Goal: Task Accomplishment & Management: Manage account settings

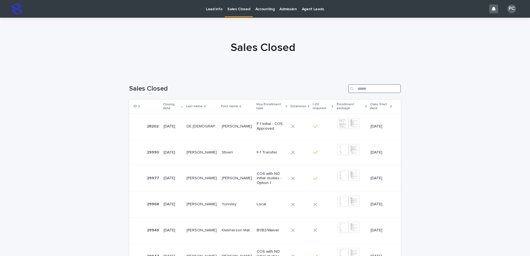
click at [376, 88] on input "Search" at bounding box center [374, 88] width 53 height 9
paste input "*****"
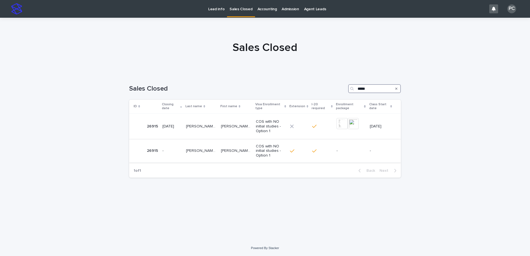
type input "*****"
click at [211, 149] on p "[PERSON_NAME] DOS [PERSON_NAME]" at bounding box center [202, 150] width 32 height 6
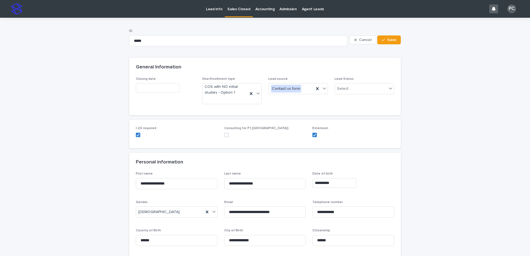
click at [154, 92] on input "text" at bounding box center [158, 88] width 44 height 10
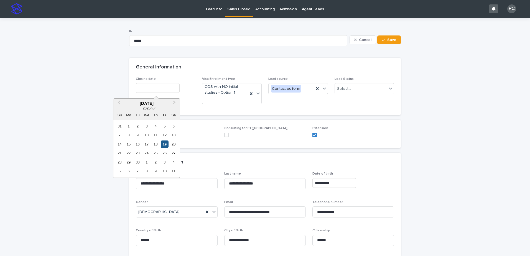
click at [162, 142] on div "19" at bounding box center [164, 143] width 7 height 7
type input "**********"
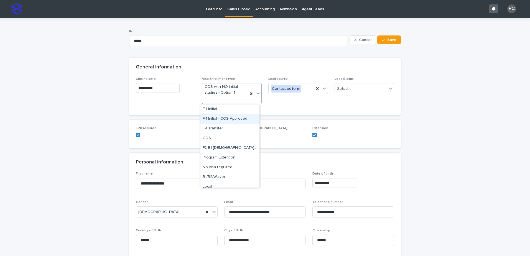
click at [237, 117] on div "F-1 Initial - COS Approved" at bounding box center [229, 119] width 59 height 10
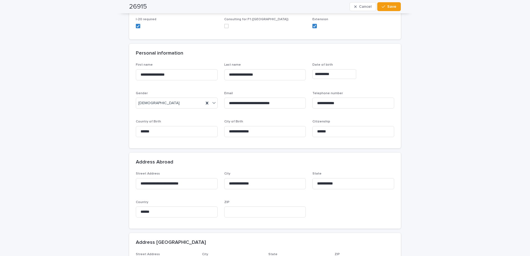
scroll to position [28, 0]
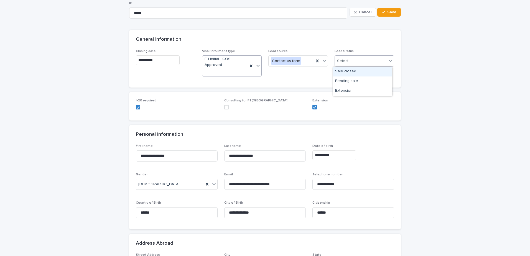
click at [353, 62] on div "Select..." at bounding box center [361, 61] width 52 height 9
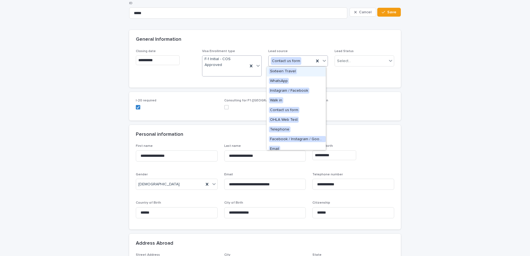
click at [304, 62] on div "Contact us form" at bounding box center [290, 61] width 45 height 9
click at [278, 79] on span "WhatsApp" at bounding box center [279, 81] width 20 height 6
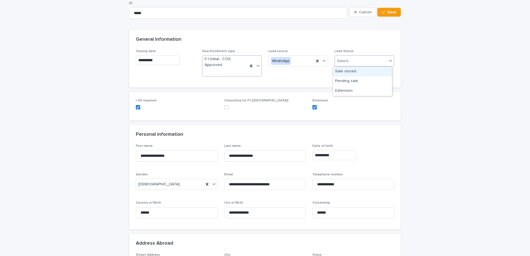
click at [360, 60] on div "Select..." at bounding box center [361, 61] width 52 height 9
click at [355, 71] on div "Sale closed" at bounding box center [362, 72] width 59 height 10
click at [313, 107] on polyline at bounding box center [314, 107] width 2 height 2
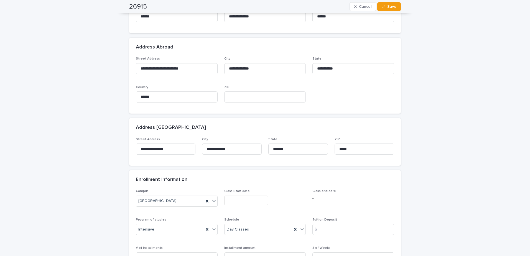
scroll to position [277, 0]
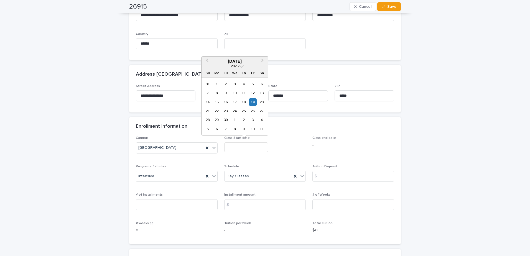
click at [228, 147] on input "text" at bounding box center [246, 147] width 44 height 10
click at [216, 121] on div "29" at bounding box center [216, 119] width 7 height 7
type input "**********"
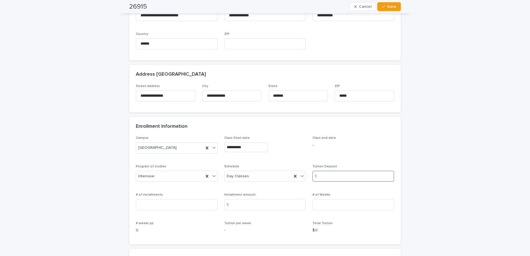
click at [345, 176] on input at bounding box center [353, 176] width 82 height 11
type input "*"
click at [211, 206] on input at bounding box center [177, 204] width 82 height 11
type input "*"
click at [234, 200] on input at bounding box center [265, 204] width 82 height 11
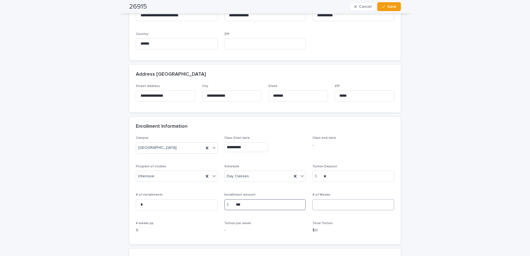
type input "***"
click at [328, 201] on input at bounding box center [353, 204] width 82 height 11
type input "**"
click at [475, 148] on div "**********" at bounding box center [265, 95] width 530 height 709
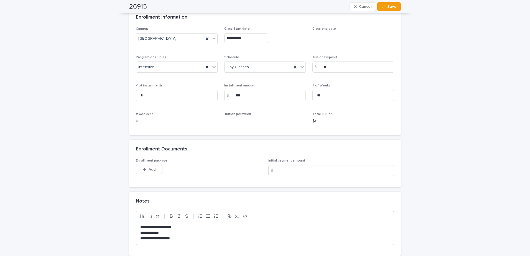
scroll to position [416, 0]
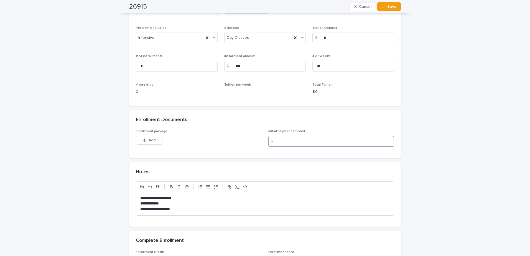
click at [332, 137] on input at bounding box center [331, 141] width 126 height 11
type input "***"
click at [149, 141] on span "Add" at bounding box center [151, 140] width 7 height 4
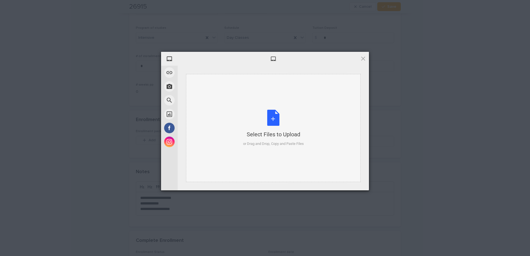
click at [274, 115] on div "Select Files to Upload or Drag and Drop, Copy and Paste Files" at bounding box center [273, 128] width 61 height 37
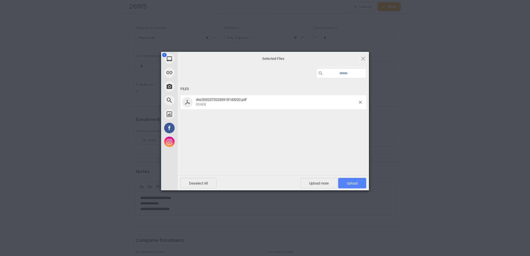
click at [348, 182] on span "Upload 1" at bounding box center [352, 183] width 11 height 4
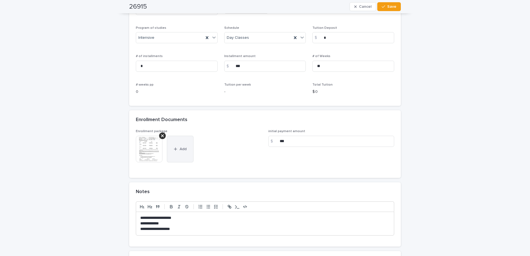
click at [174, 147] on icon "button" at bounding box center [175, 149] width 3 height 4
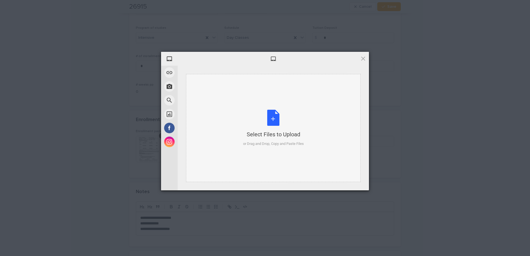
click at [269, 119] on div "Select Files to Upload or Drag and Drop, Copy and Paste Files" at bounding box center [273, 128] width 61 height 37
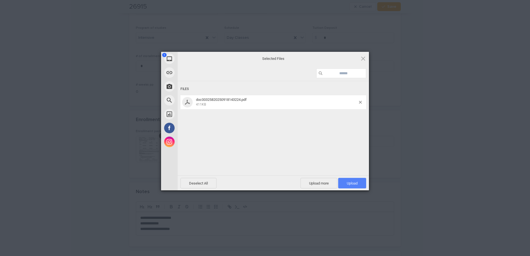
click at [348, 181] on span "Upload 1" at bounding box center [352, 183] width 28 height 11
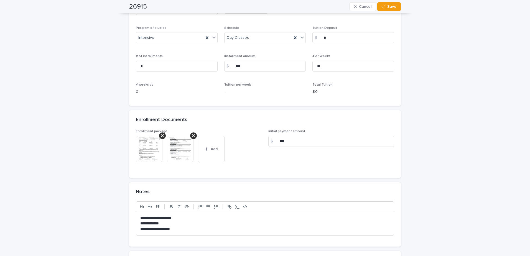
click at [151, 147] on img at bounding box center [149, 149] width 27 height 27
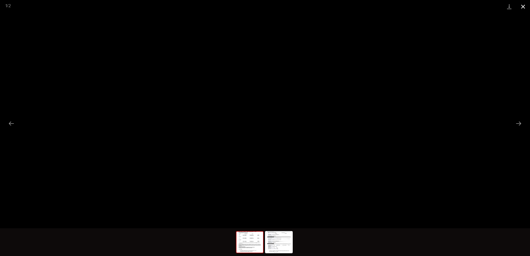
click at [525, 2] on button "Close gallery" at bounding box center [523, 6] width 14 height 13
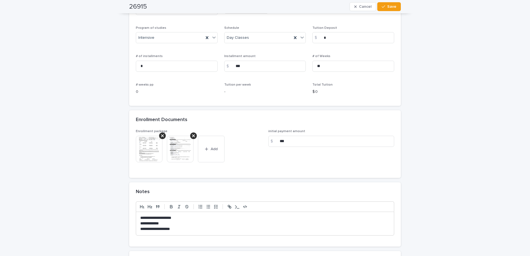
click at [186, 229] on p "**********" at bounding box center [264, 229] width 249 height 6
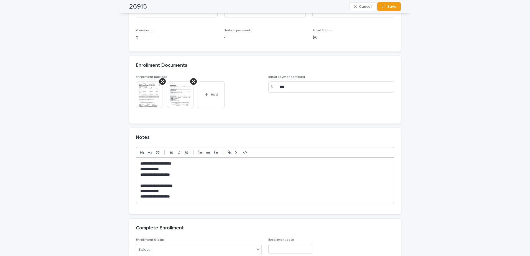
scroll to position [471, 0]
click at [198, 246] on div "Select..." at bounding box center [195, 248] width 118 height 9
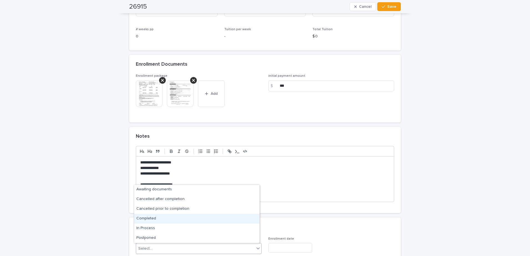
click at [174, 218] on div "Completed" at bounding box center [196, 219] width 125 height 10
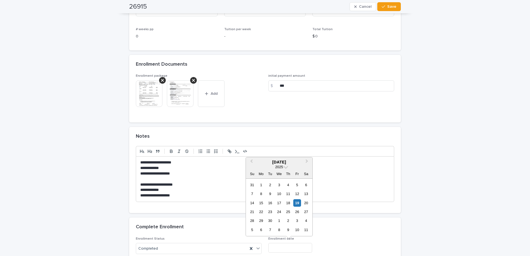
click at [281, 249] on input "text" at bounding box center [290, 248] width 44 height 10
click at [296, 204] on div "19" at bounding box center [296, 202] width 7 height 7
type input "**********"
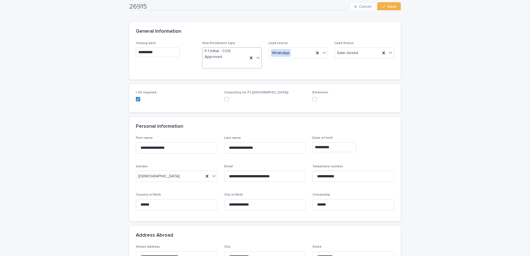
scroll to position [33, 0]
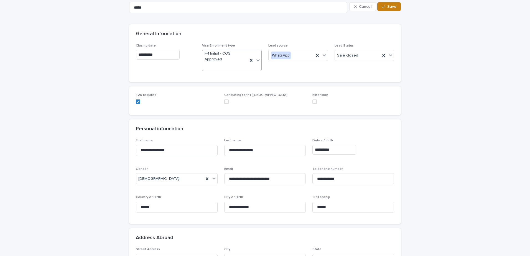
click at [385, 7] on div "button" at bounding box center [384, 7] width 6 height 4
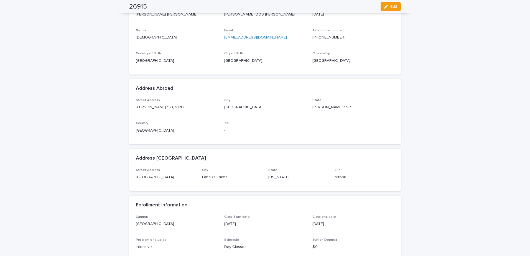
scroll to position [0, 0]
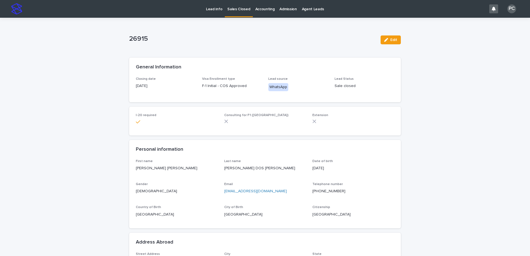
click at [234, 8] on p "Sales Closed" at bounding box center [238, 6] width 23 height 12
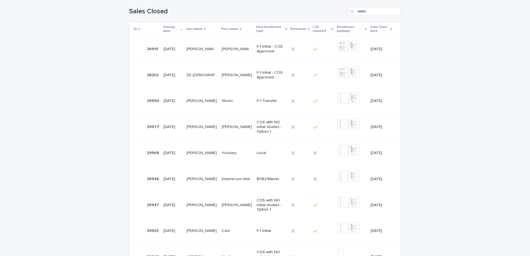
scroll to position [139, 0]
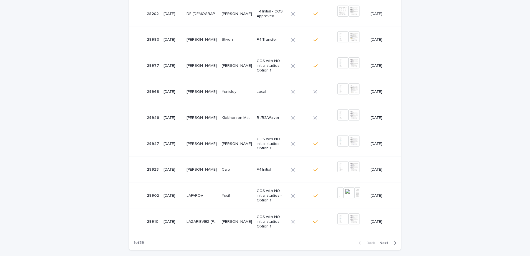
click at [384, 245] on span "Next" at bounding box center [385, 243] width 12 height 4
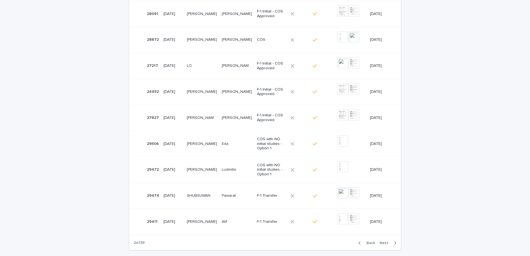
click at [370, 242] on span "Back" at bounding box center [369, 243] width 12 height 4
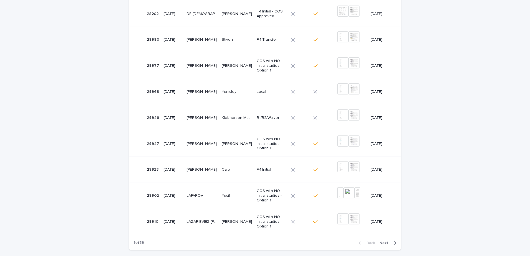
click at [388, 245] on div "Back Next" at bounding box center [377, 243] width 47 height 14
click at [385, 245] on button "Next" at bounding box center [389, 242] width 24 height 5
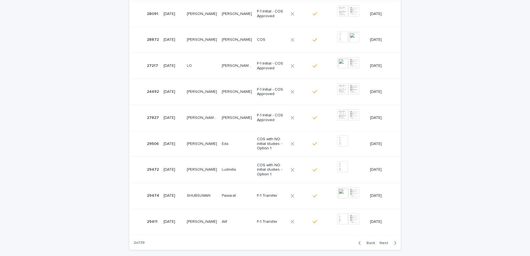
click at [385, 245] on button "Next" at bounding box center [389, 242] width 24 height 5
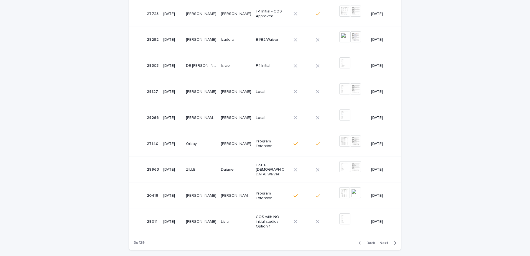
click at [385, 245] on button "Next" at bounding box center [389, 242] width 24 height 5
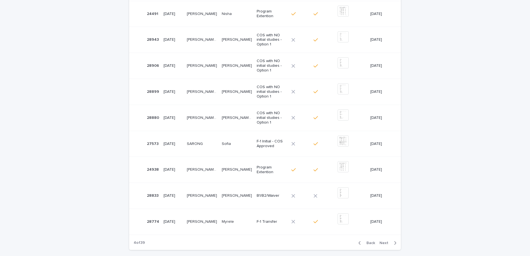
click at [385, 245] on button "Next" at bounding box center [389, 242] width 24 height 5
click at [367, 243] on span "Back" at bounding box center [369, 243] width 12 height 4
click at [367, 242] on span "Back" at bounding box center [369, 243] width 12 height 4
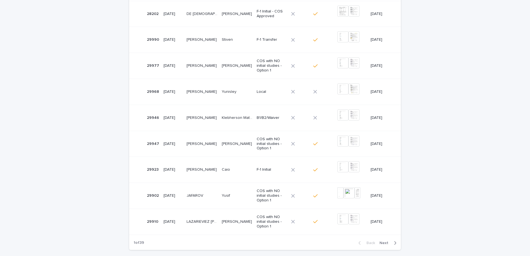
click at [452, 217] on div "Loading... Saving… Loading... Saving… Sales Closed ID Closing date Last name Fi…" at bounding box center [265, 108] width 530 height 347
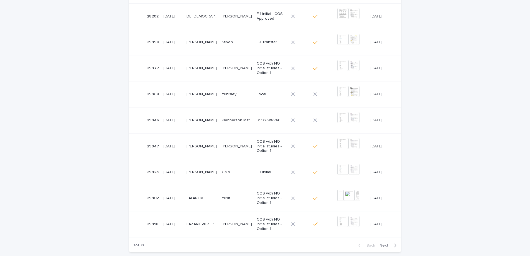
scroll to position [144, 0]
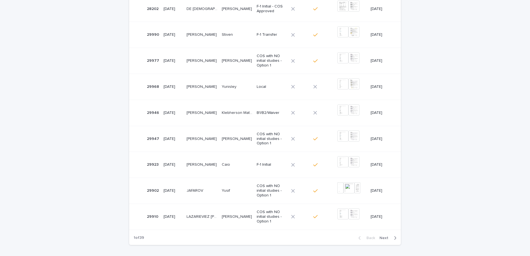
click at [380, 235] on div "Back Next" at bounding box center [377, 238] width 47 height 14
click at [385, 236] on span "Next" at bounding box center [385, 238] width 12 height 4
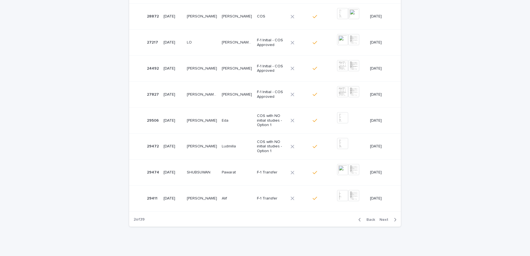
scroll to position [169, 0]
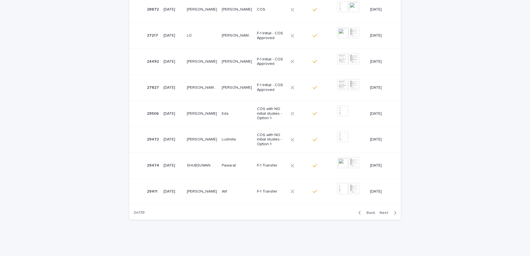
click at [373, 214] on span "Back" at bounding box center [369, 213] width 12 height 4
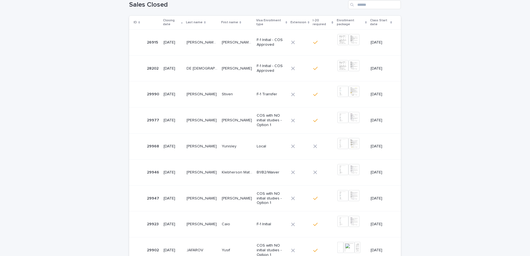
scroll to position [75, 0]
